Goal: Information Seeking & Learning: Learn about a topic

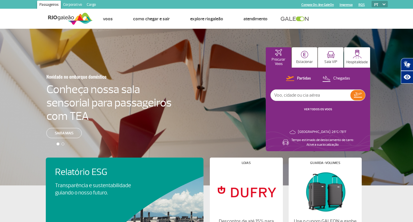
click at [306, 19] on link at bounding box center [296, 18] width 31 height 5
click at [88, 3] on link "Cargo" at bounding box center [91, 5] width 14 height 9
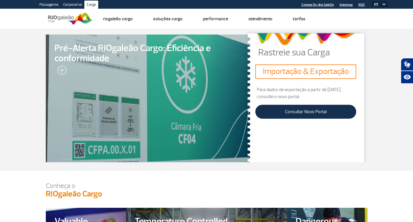
click at [75, 5] on link "Corporativo" at bounding box center [72, 5] width 23 height 9
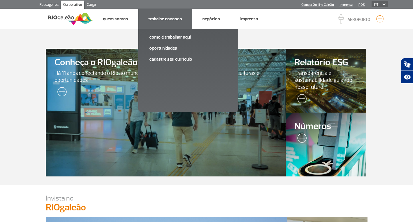
click at [164, 21] on link "Trabalhe Conosco" at bounding box center [165, 19] width 34 height 6
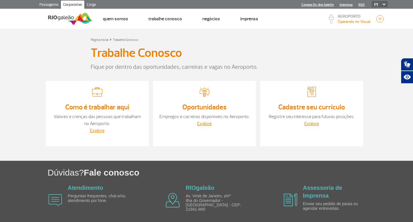
click at [208, 114] on link "Empregos e carreiras disponíveis no Aeroporto." at bounding box center [205, 117] width 90 height 6
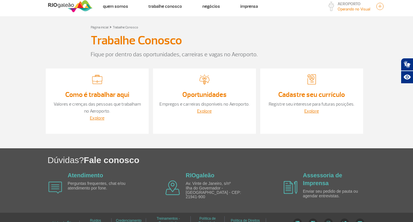
scroll to position [23, 0]
